Goal: Information Seeking & Learning: Check status

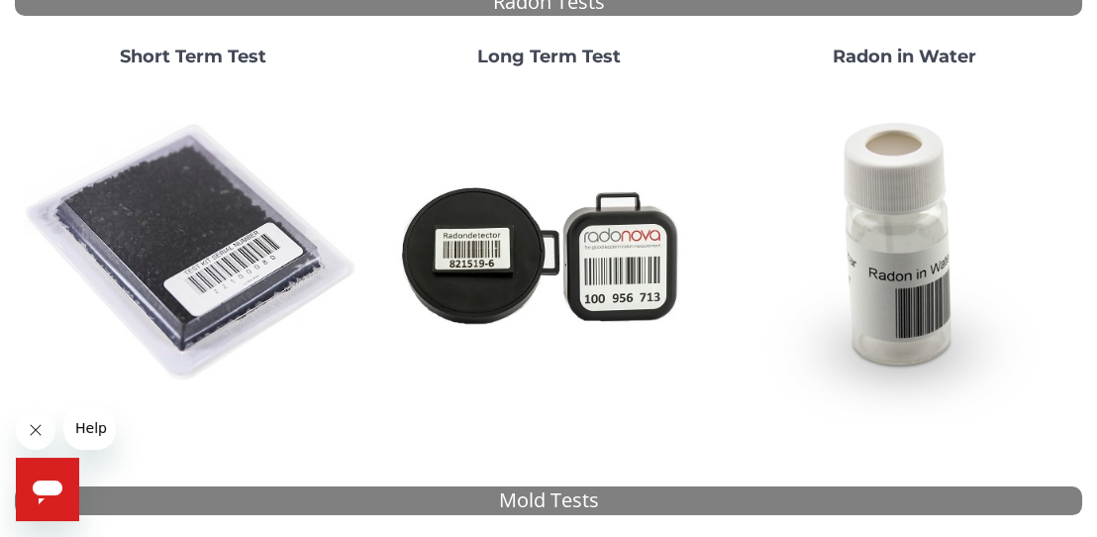
scroll to position [240, 0]
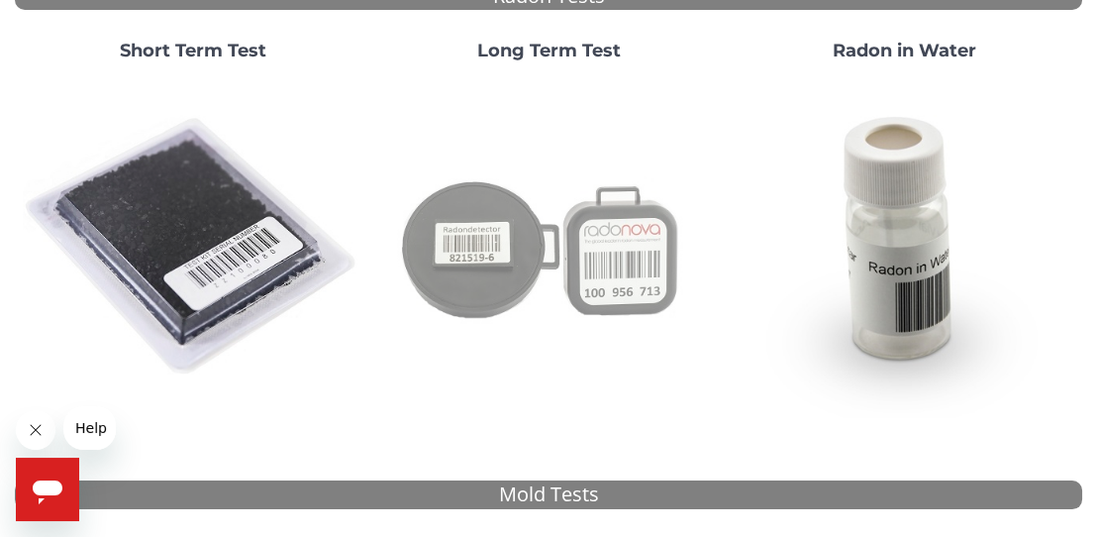
click at [507, 251] on img at bounding box center [548, 247] width 340 height 340
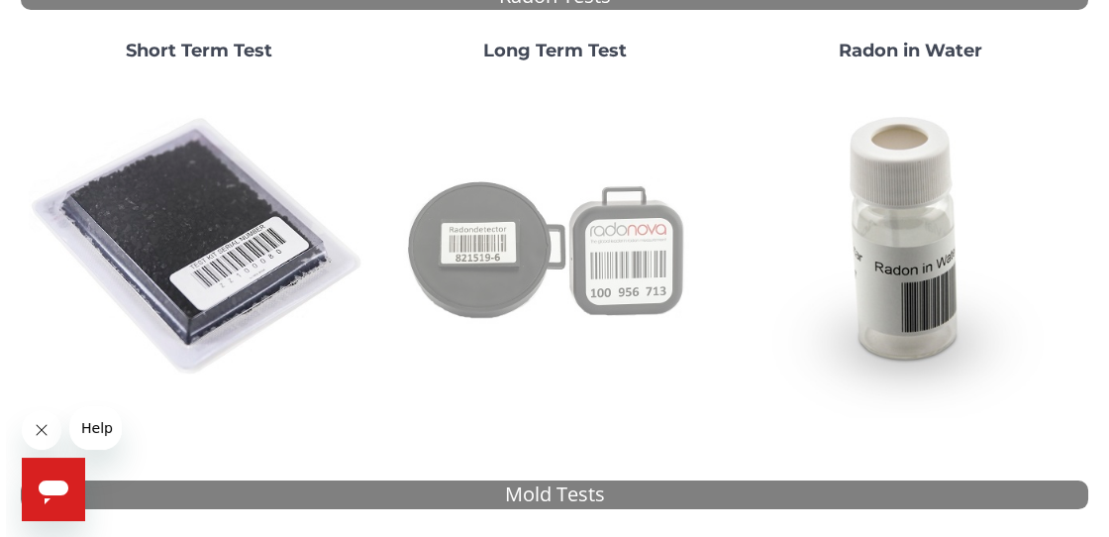
scroll to position [0, 0]
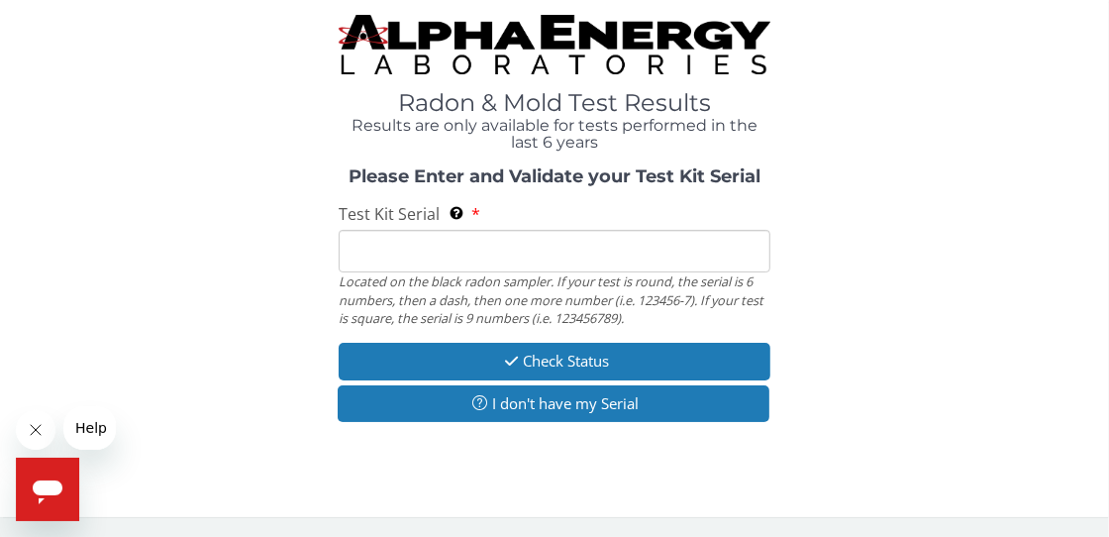
click at [507, 251] on input "Test Kit Serial Located on the black radon sampler. If your test is round, the …" at bounding box center [555, 251] width 432 height 43
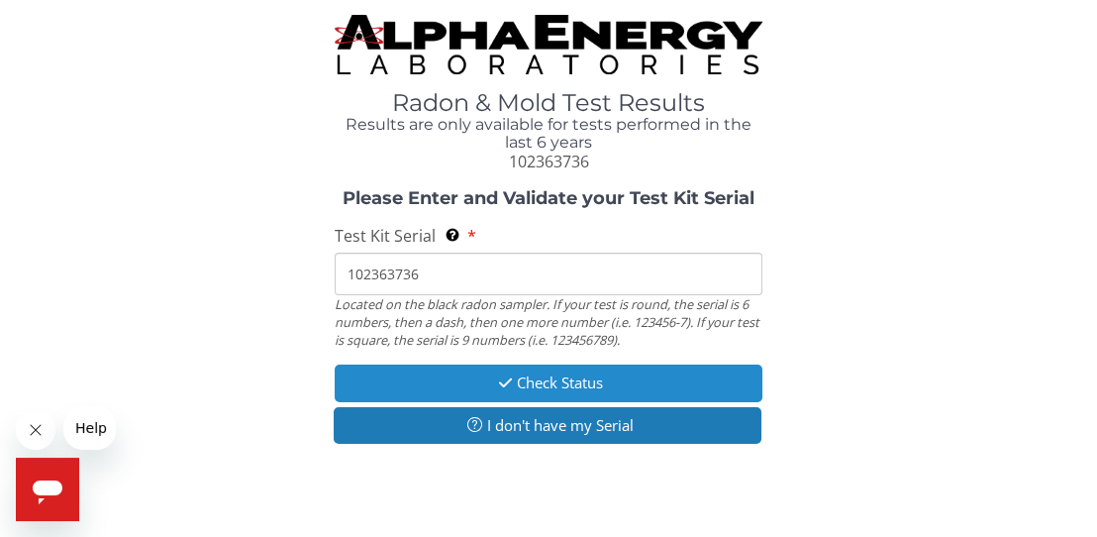
type input "102363736"
click at [560, 378] on button "Check Status" at bounding box center [548, 382] width 427 height 37
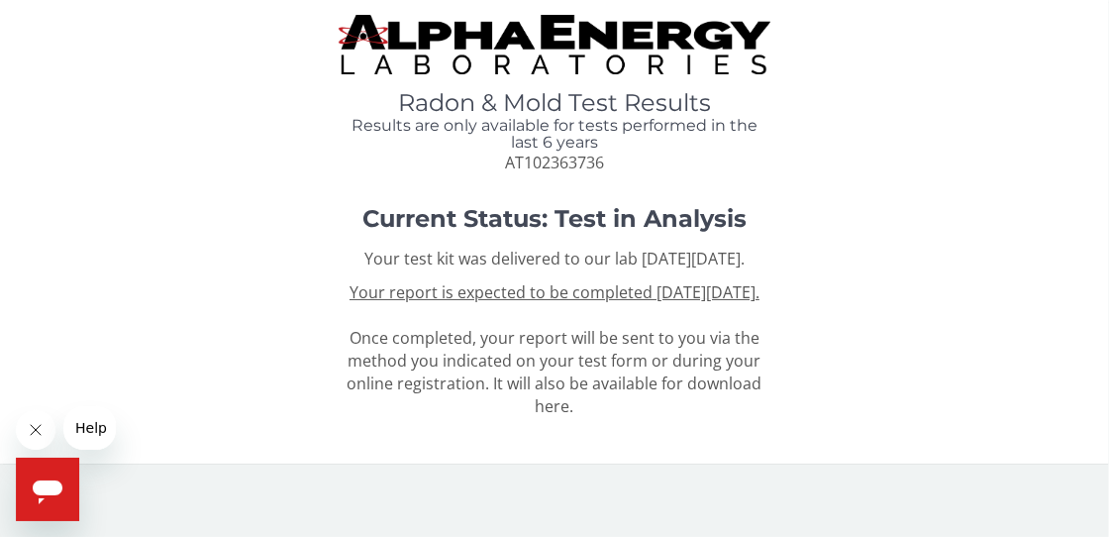
click at [272, 66] on div "Radon & Mold Test Results Results are only available for tests performed in the…" at bounding box center [554, 94] width 1079 height 159
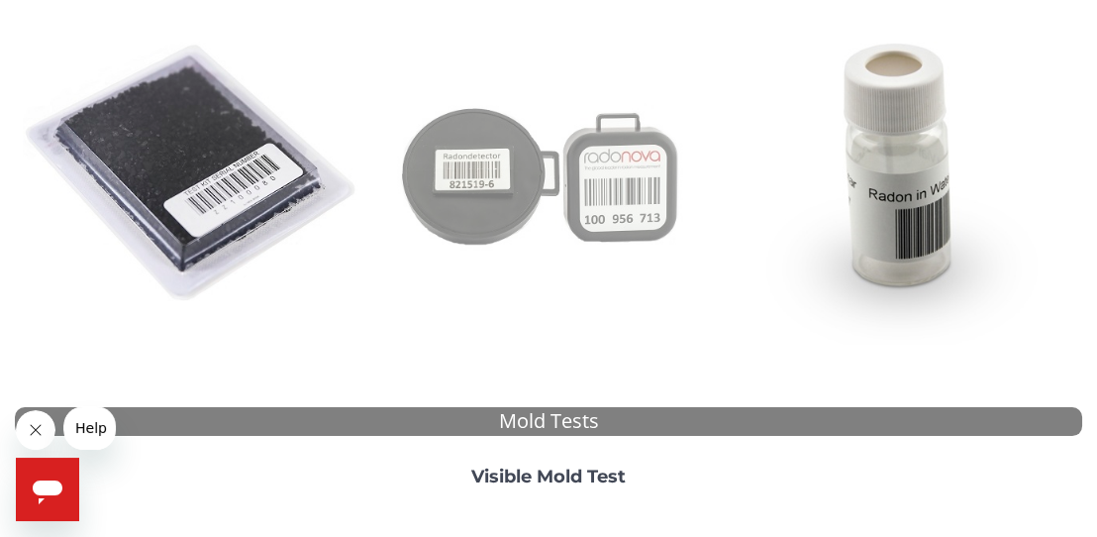
scroll to position [319, 0]
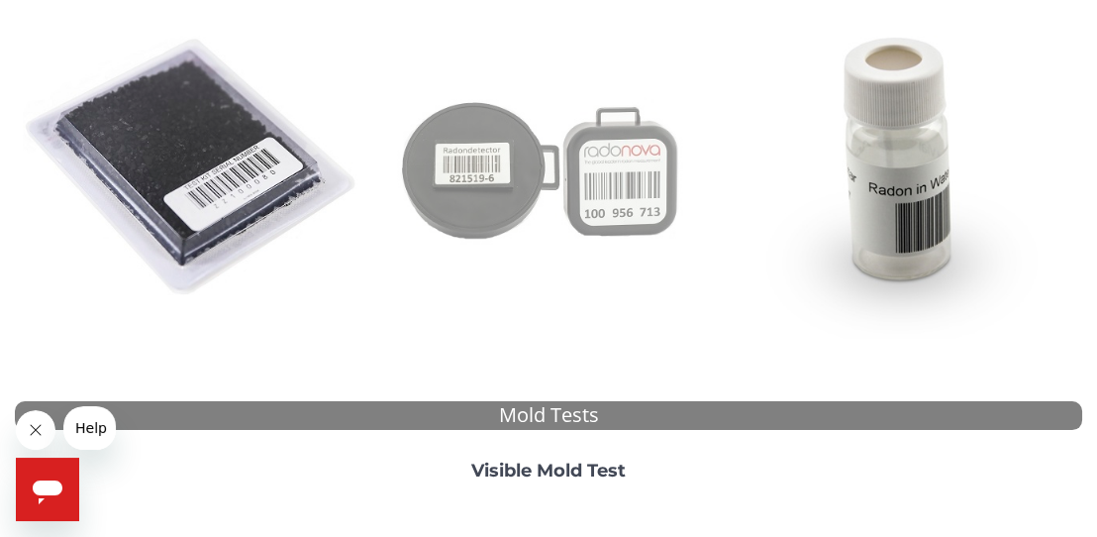
click at [480, 186] on img at bounding box center [548, 168] width 340 height 340
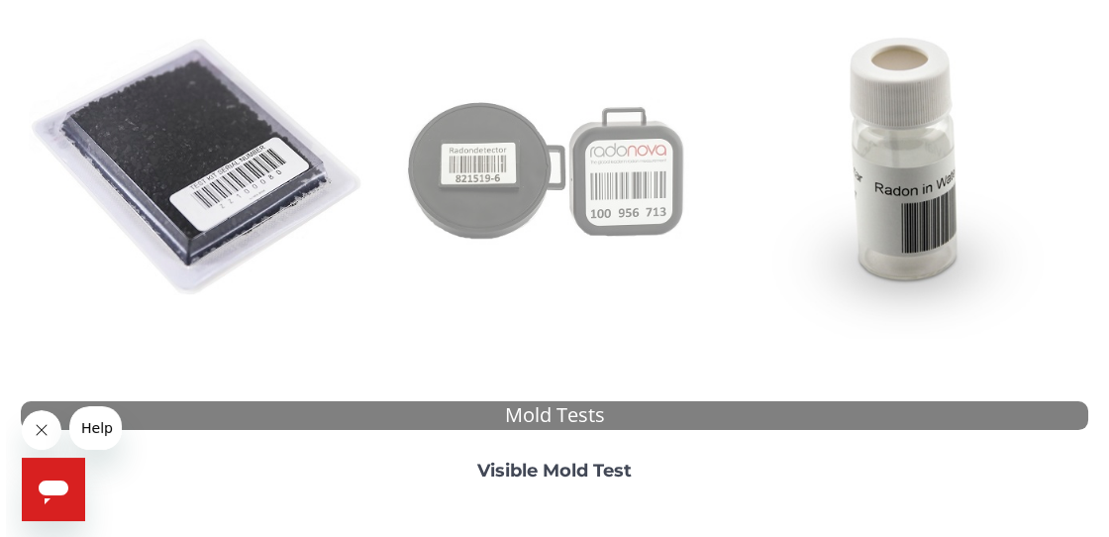
scroll to position [0, 0]
